Goal: Obtain resource: Obtain resource

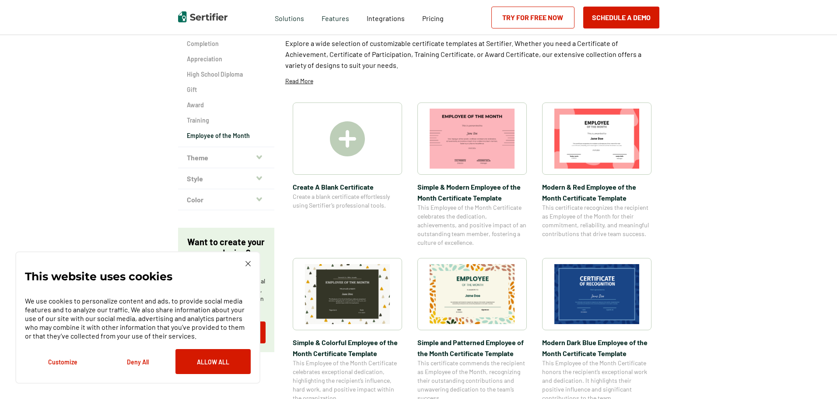
scroll to position [131, 0]
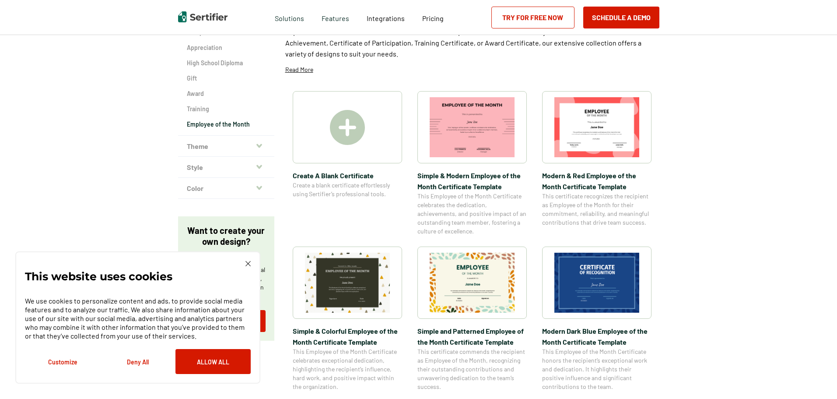
click at [472, 264] on img at bounding box center [472, 283] width 85 height 60
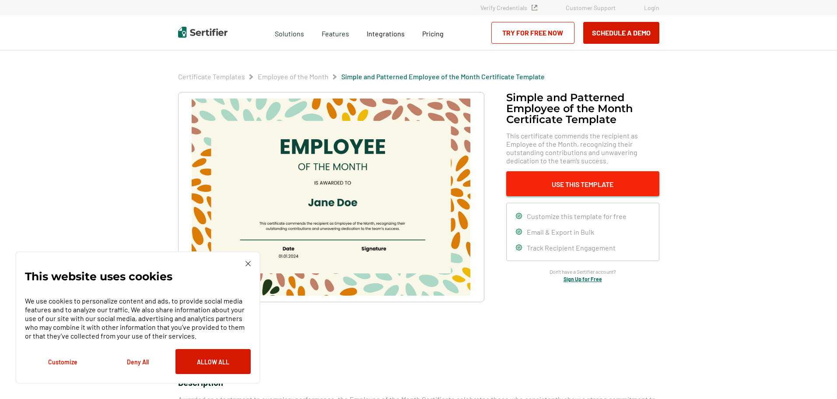
click at [600, 180] on button "Use This Template" at bounding box center [582, 183] width 153 height 25
